Goal: Communication & Community: Answer question/provide support

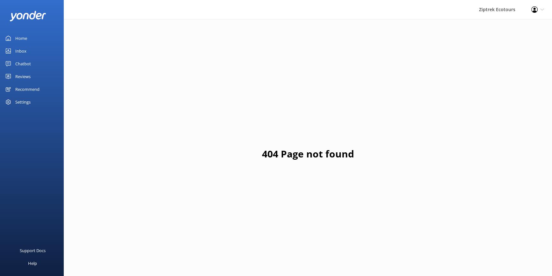
click at [19, 63] on div "Chatbot" at bounding box center [23, 63] width 16 height 13
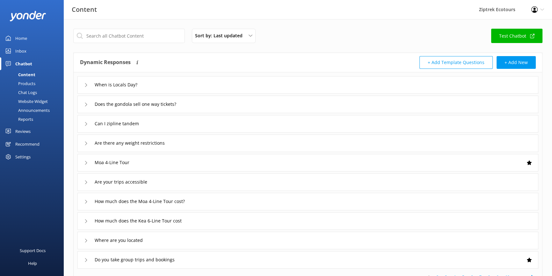
click at [18, 50] on div "Inbox" at bounding box center [20, 51] width 11 height 13
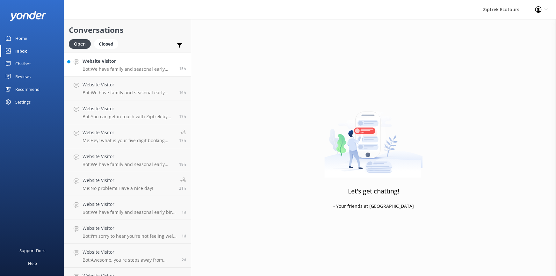
click at [135, 70] on p "Bot: We have family and seasonal early bird discounts available, which change t…" at bounding box center [128, 69] width 92 height 6
